Goal: Check status: Check status

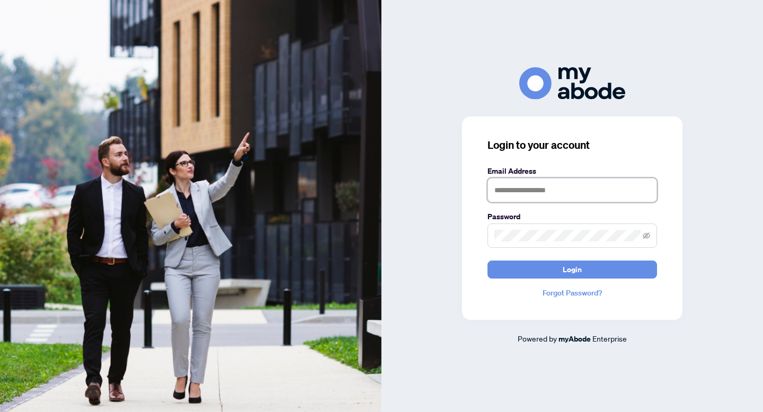
click at [501, 192] on input "text" at bounding box center [573, 190] width 170 height 24
type input "**********"
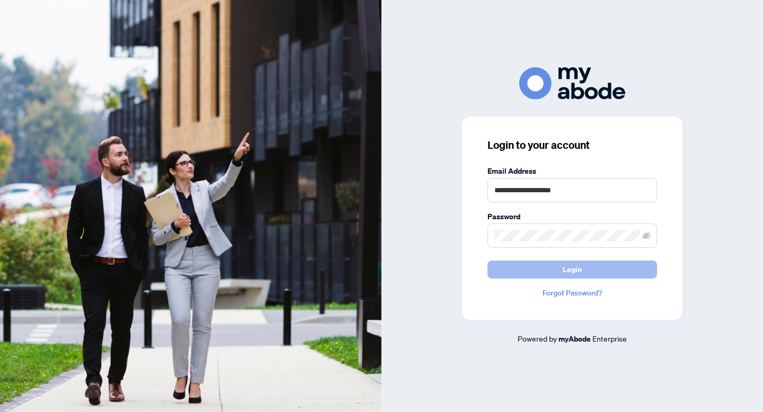
click at [573, 271] on span "Login" at bounding box center [572, 269] width 19 height 17
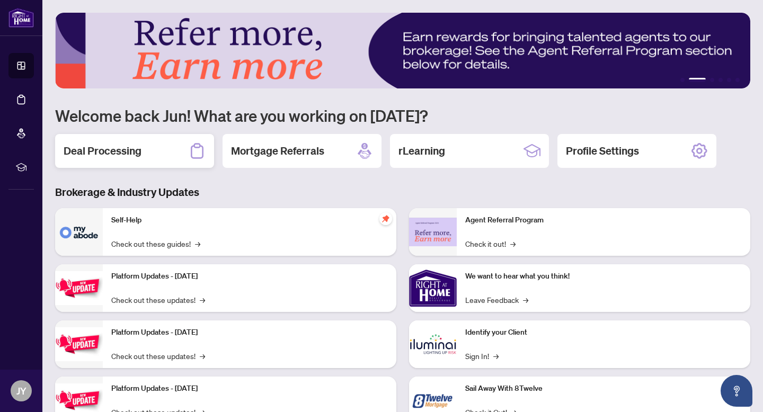
click at [109, 153] on h2 "Deal Processing" at bounding box center [103, 151] width 78 height 15
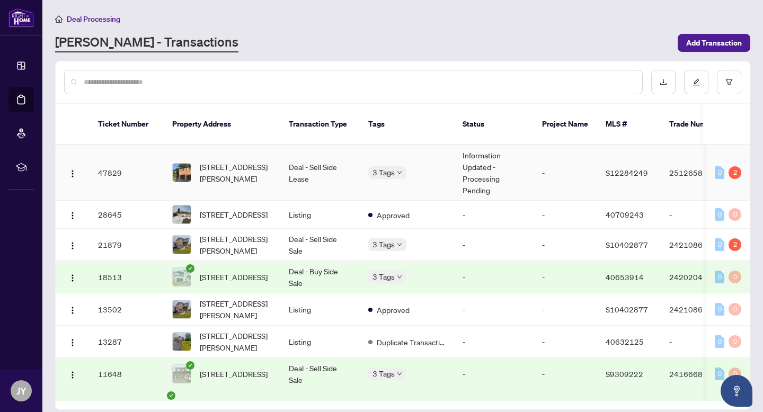
scroll to position [1, 0]
click at [480, 155] on td "Information Updated - Processing Pending" at bounding box center [494, 173] width 80 height 56
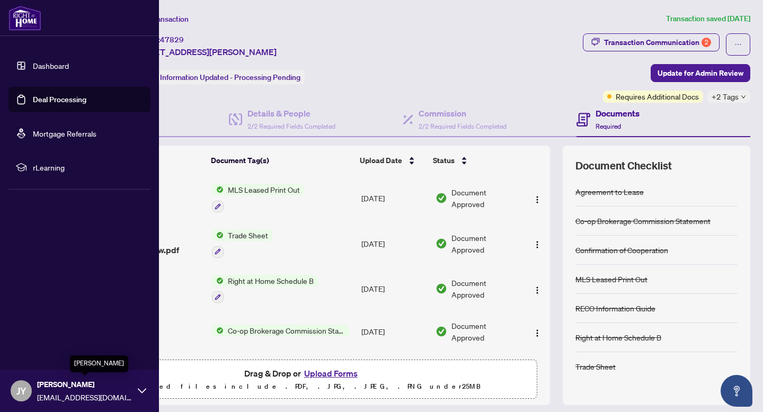
click at [49, 389] on span "[PERSON_NAME]" at bounding box center [84, 385] width 95 height 12
click at [48, 325] on span "Logout" at bounding box center [43, 328] width 24 height 17
